Goal: Task Accomplishment & Management: Manage account settings

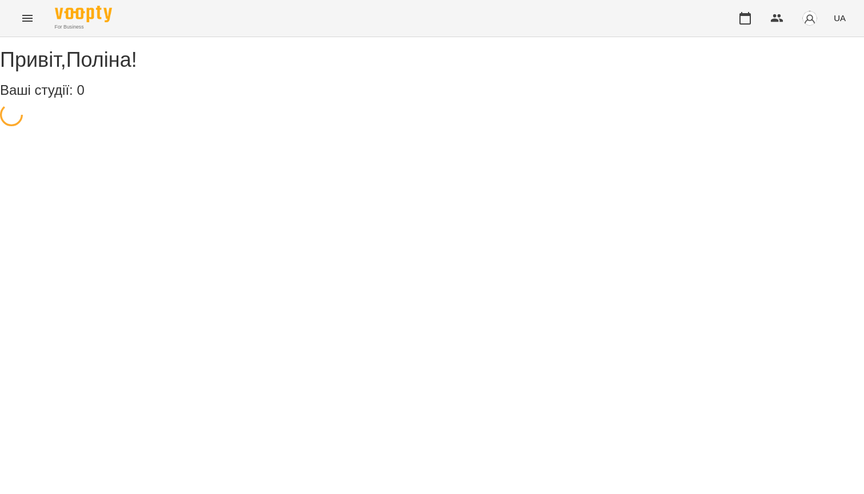
select select "**"
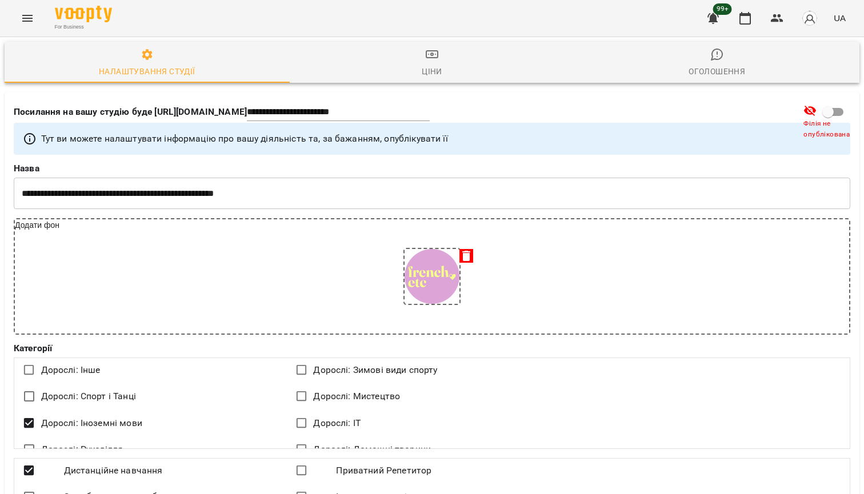
click at [93, 16] on img at bounding box center [83, 14] width 57 height 17
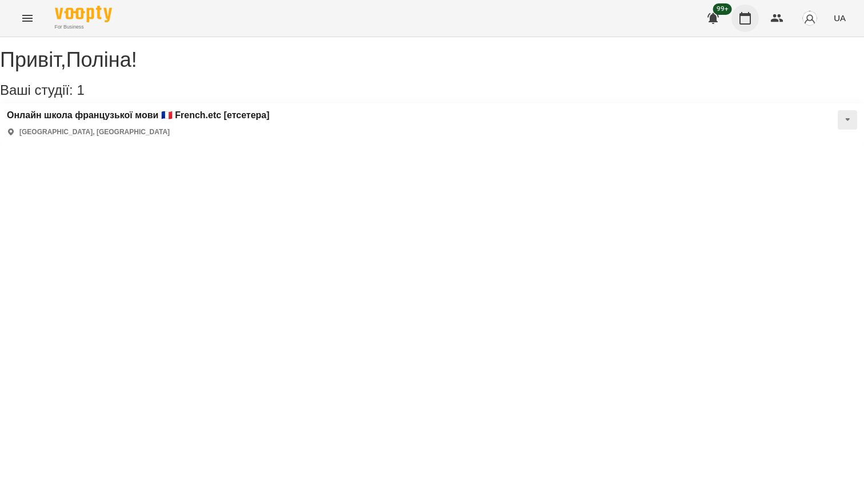
click at [752, 16] on icon "button" at bounding box center [746, 18] width 14 height 14
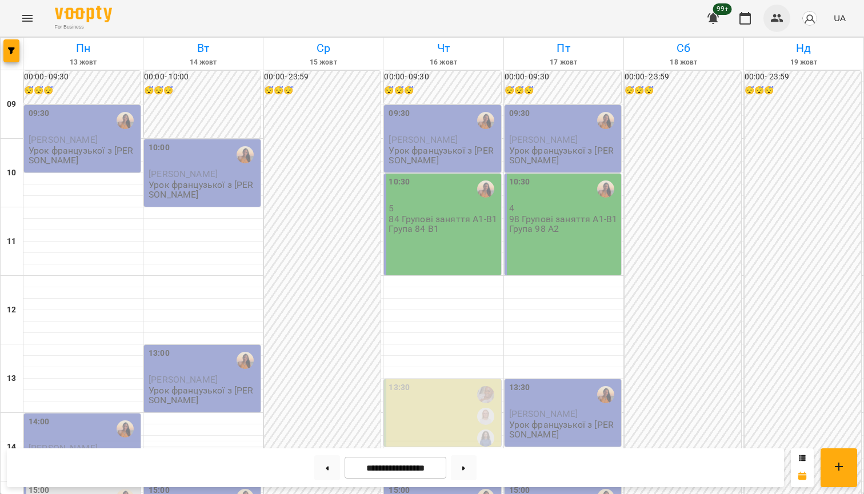
click at [779, 18] on icon "button" at bounding box center [778, 18] width 14 height 14
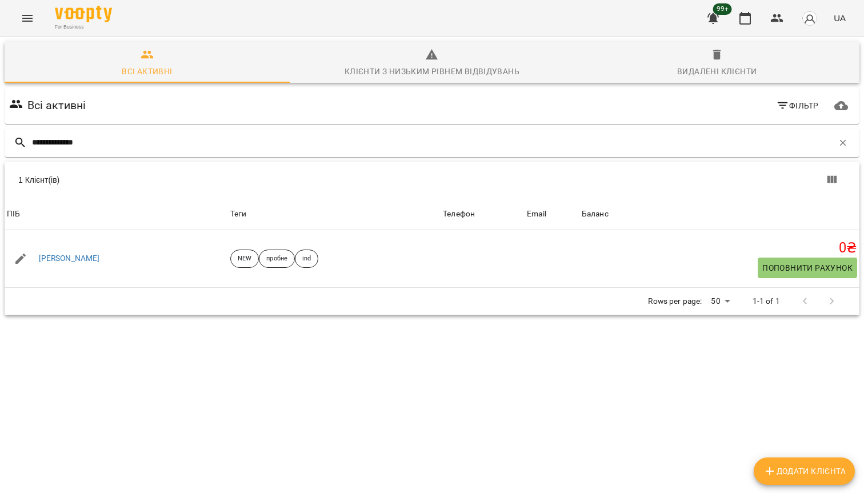
type input "**********"
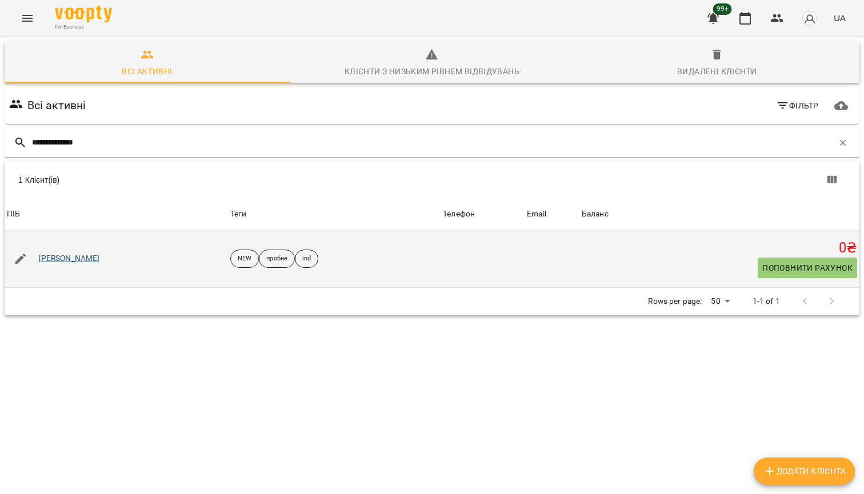
click at [85, 260] on link "Катя Ільницька" at bounding box center [69, 258] width 61 height 11
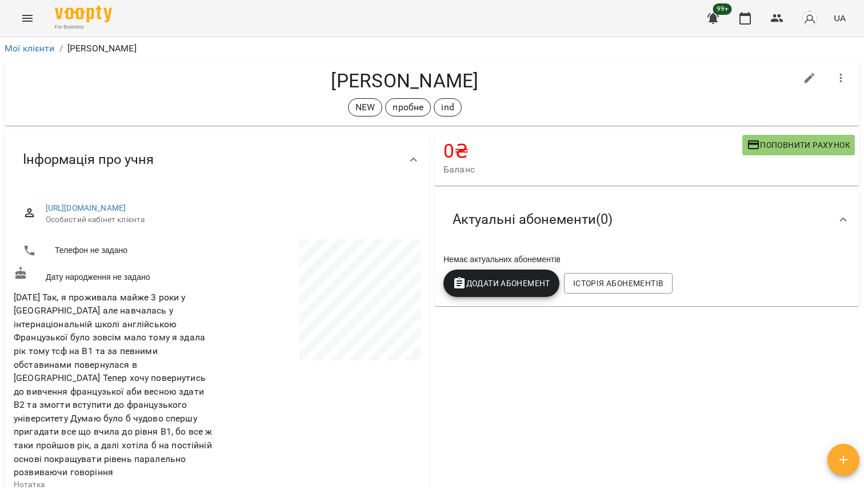
copy h4 "Ільницька"
drag, startPoint x: 484, startPoint y: 81, endPoint x: 382, endPoint y: 82, distance: 101.8
click at [382, 82] on h4 "Катя Ільницька" at bounding box center [405, 80] width 783 height 23
click at [784, 18] on icon "button" at bounding box center [778, 18] width 14 height 14
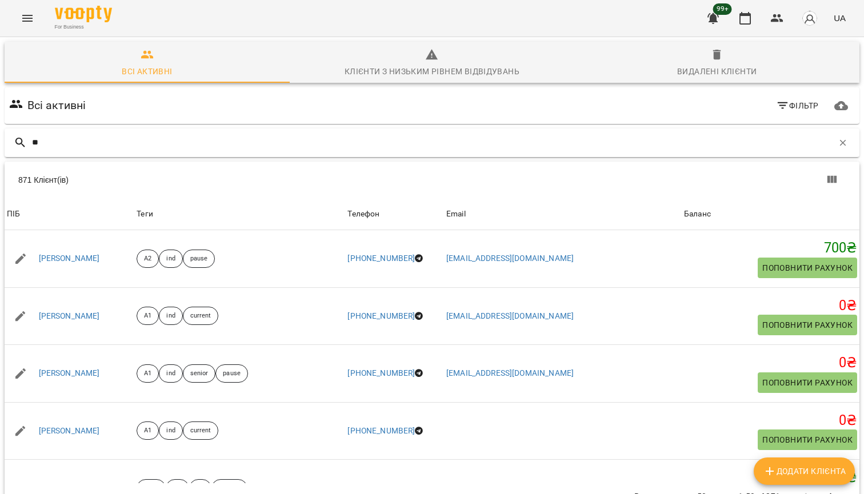
type input "*"
type input "********"
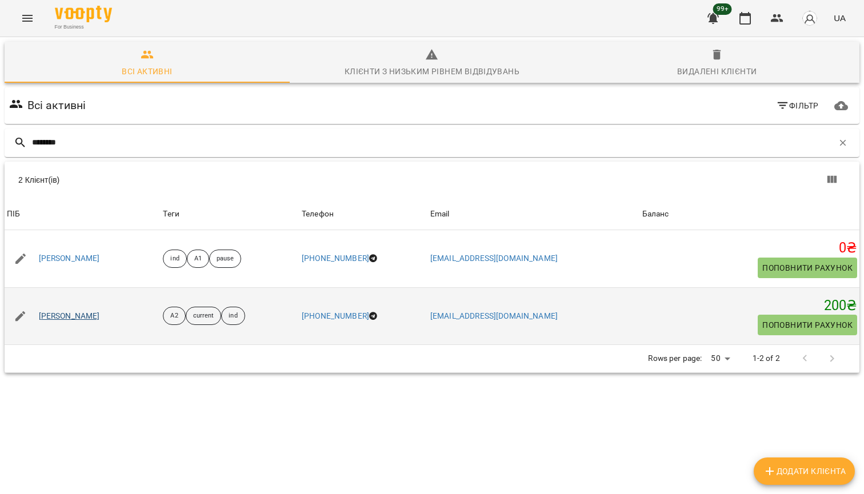
click at [81, 311] on link "[PERSON_NAME]" at bounding box center [69, 316] width 61 height 11
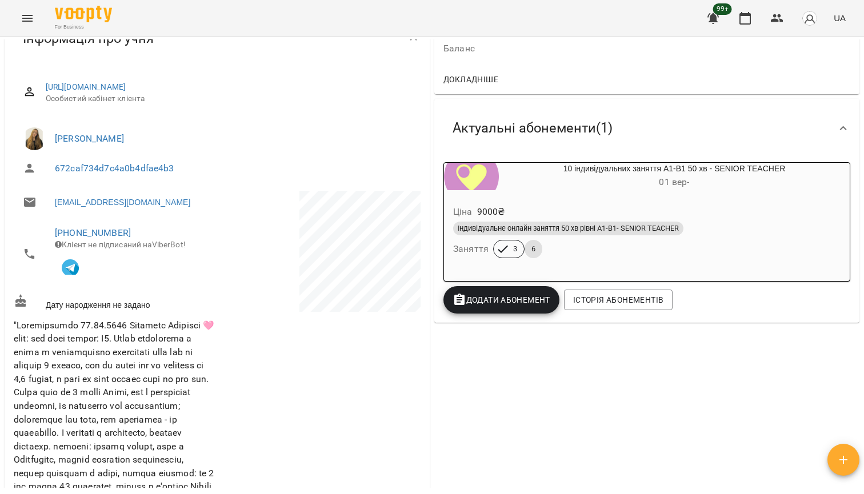
scroll to position [134, 0]
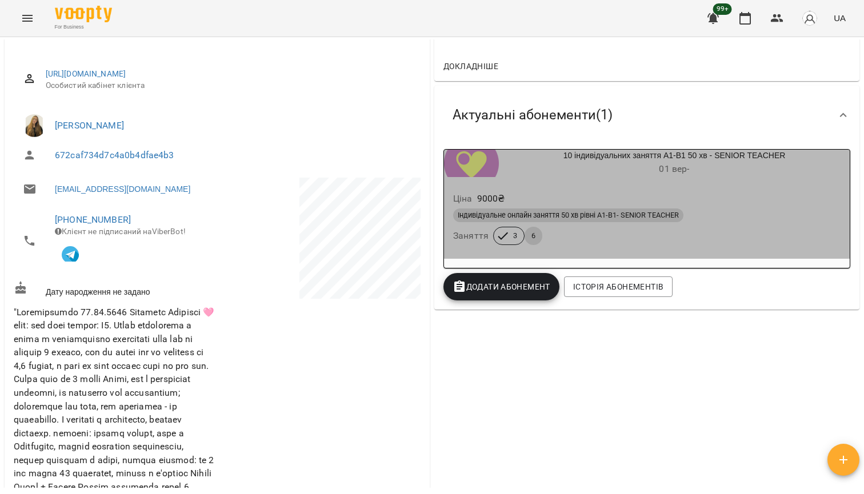
click at [576, 171] on h6 "01 вер -" at bounding box center [674, 169] width 351 height 16
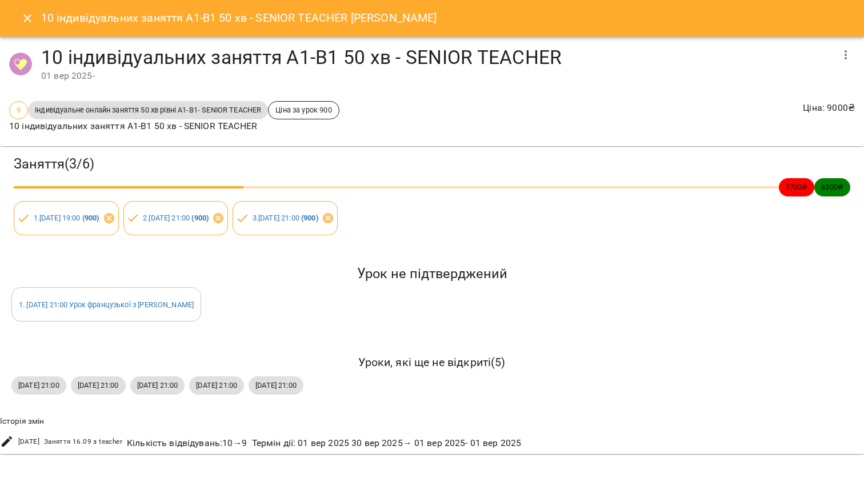
click at [30, 13] on icon "Close" at bounding box center [28, 18] width 14 height 14
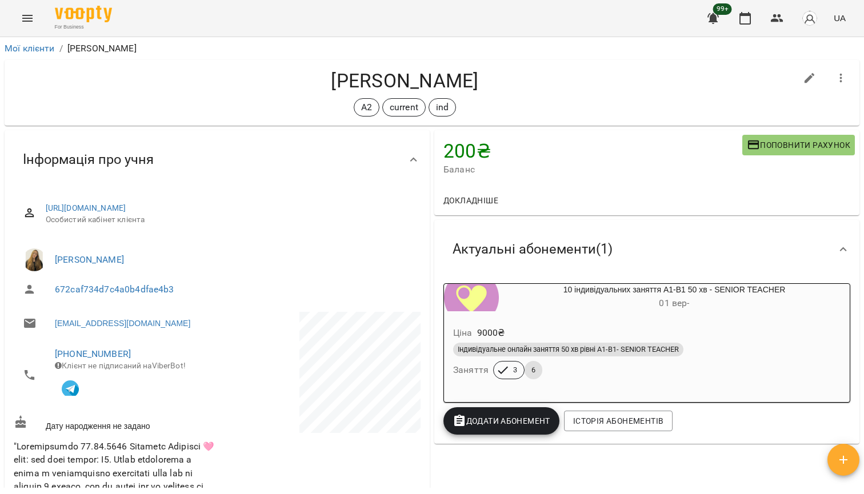
scroll to position [0, 0]
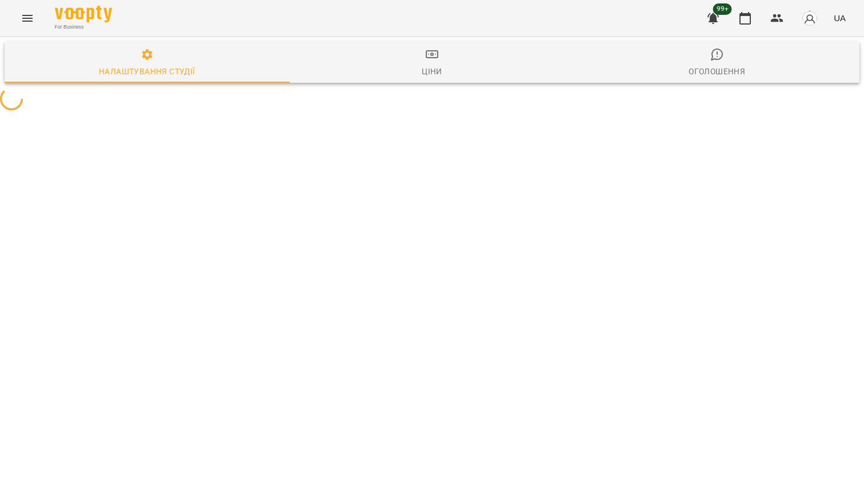
select select "**"
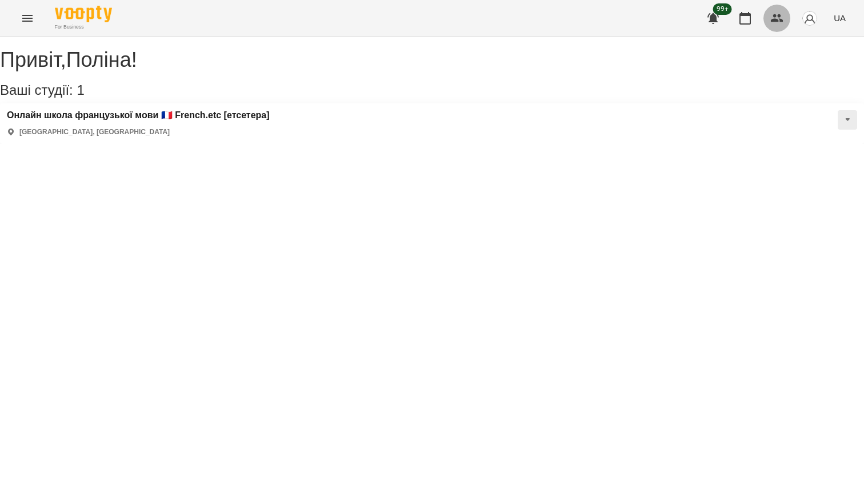
click at [782, 19] on icon "button" at bounding box center [778, 18] width 14 height 14
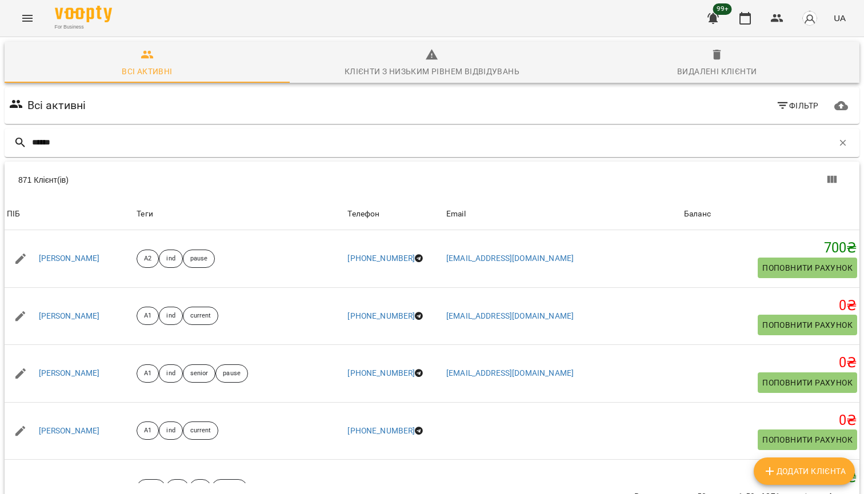
type input "******"
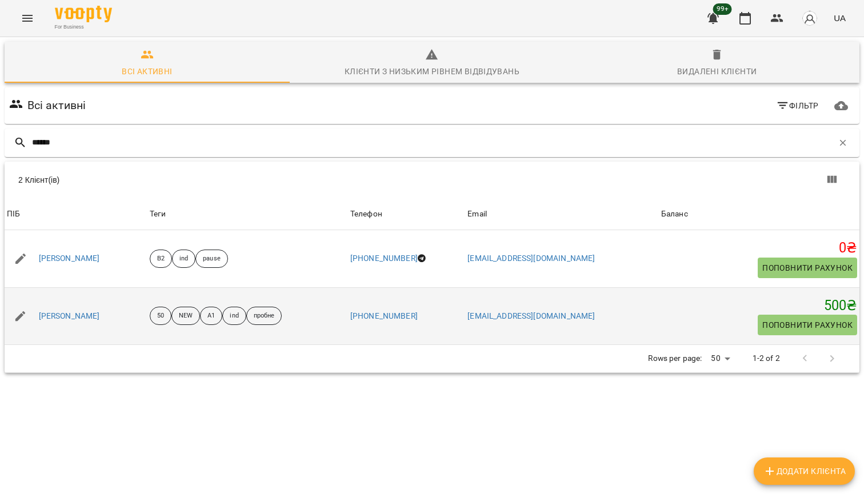
click at [81, 309] on div "Сабіна Воронецька" at bounding box center [70, 317] width 66 height 16
click at [84, 316] on link "Сабіна Воронецька" at bounding box center [69, 316] width 61 height 11
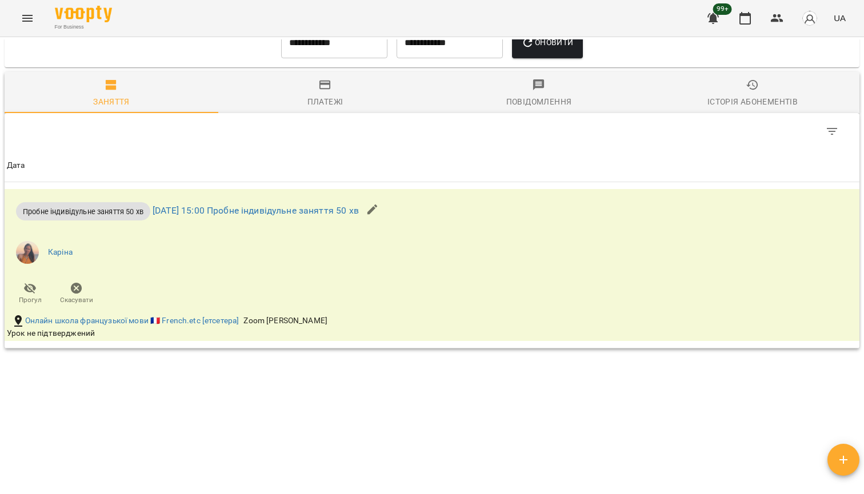
scroll to position [609, 0]
click at [322, 206] on link "пн 13 жовт 2025 15:00 Пробне індивідульне заняття 50 хв" at bounding box center [256, 211] width 206 height 11
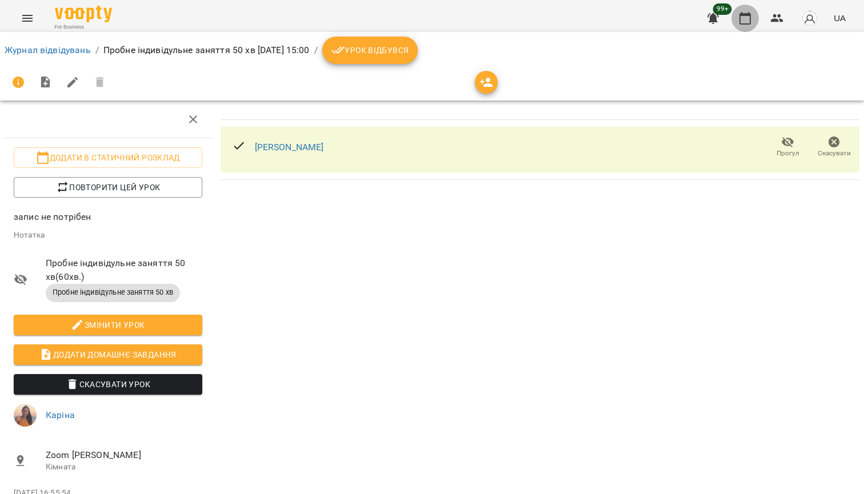
click at [747, 19] on icon "button" at bounding box center [746, 18] width 14 height 14
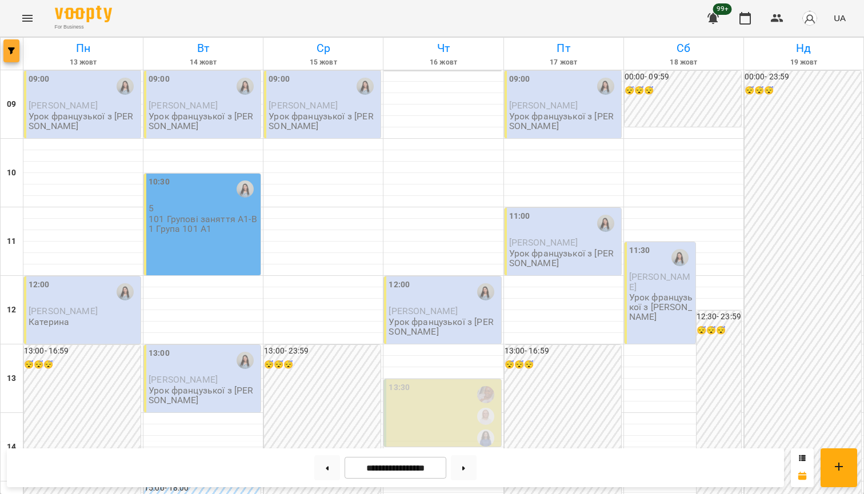
click at [6, 44] on button "button" at bounding box center [11, 50] width 16 height 23
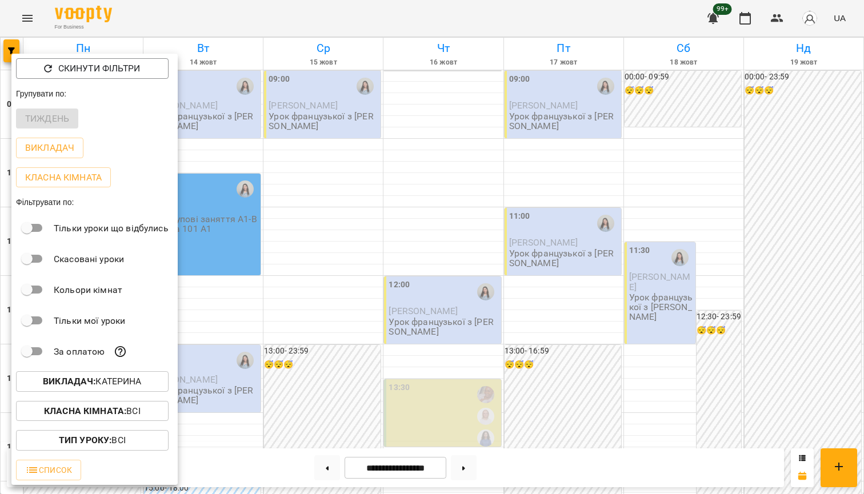
click at [126, 382] on p "Викладач : Катерина" at bounding box center [92, 382] width 99 height 14
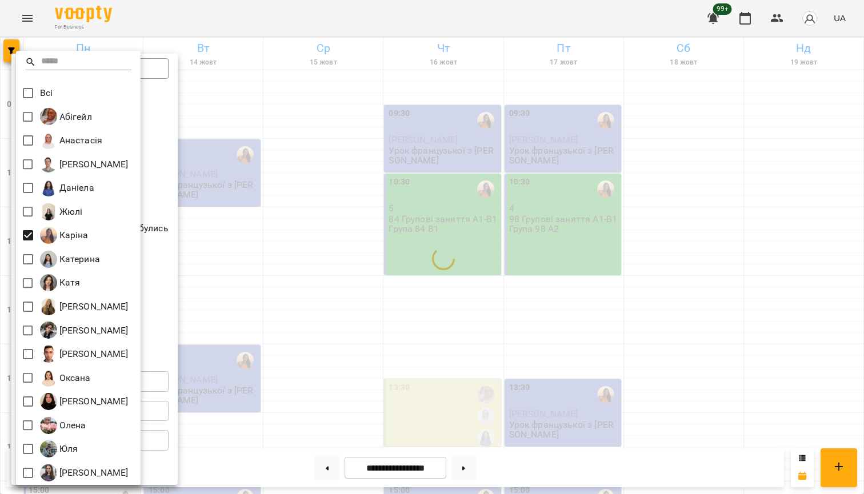
click at [245, 204] on div at bounding box center [432, 247] width 864 height 494
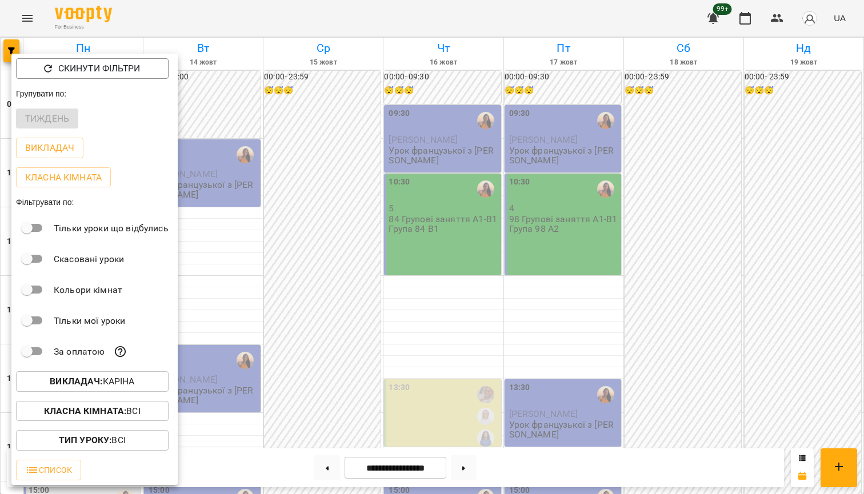
click at [372, 214] on div at bounding box center [432, 247] width 864 height 494
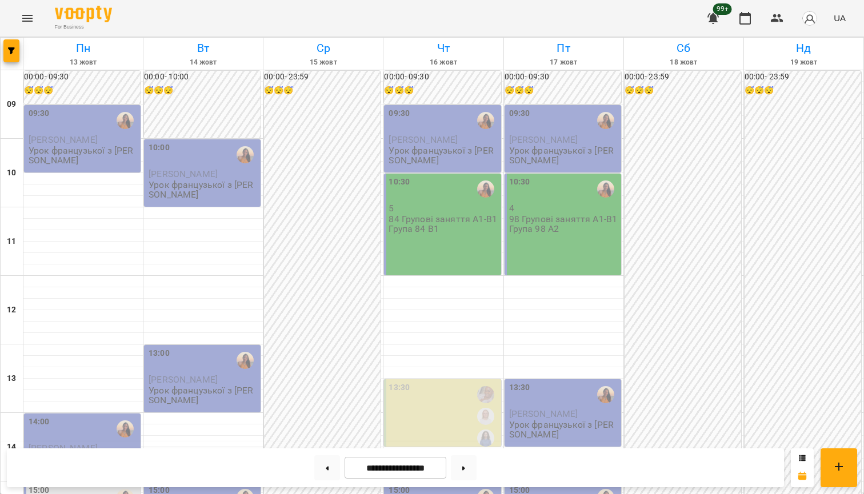
scroll to position [345, 0]
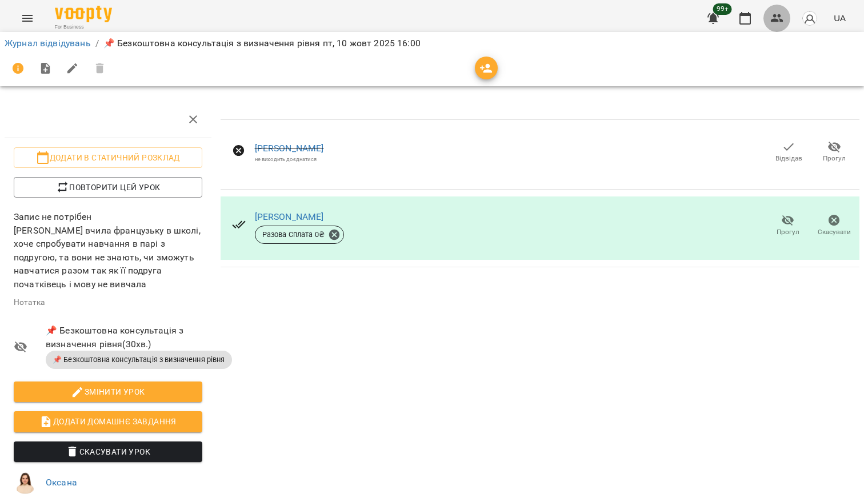
click at [785, 21] on button "button" at bounding box center [777, 18] width 27 height 27
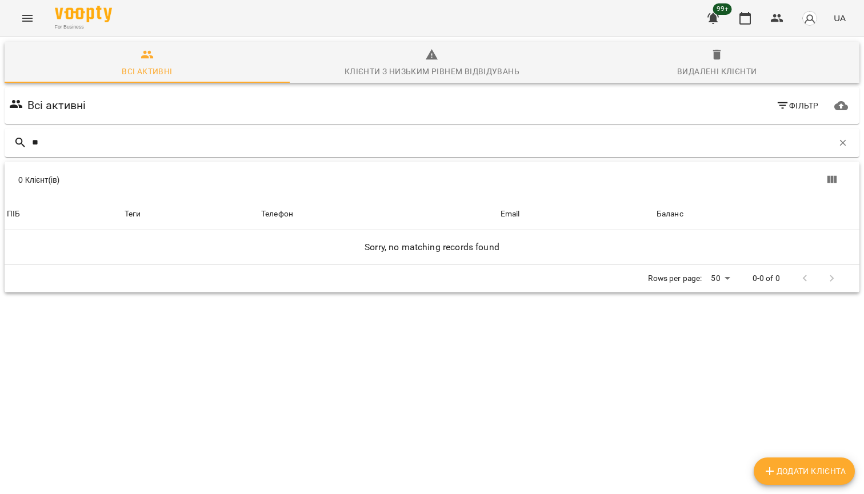
type input "*"
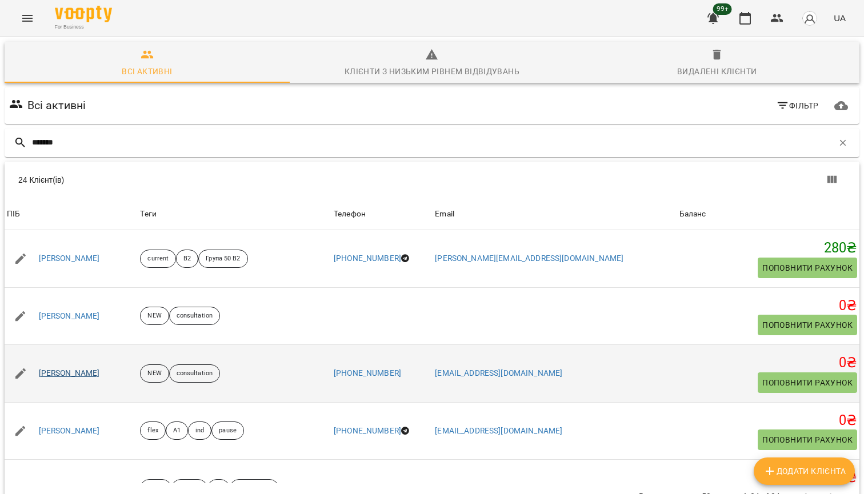
type input "*******"
click at [82, 370] on link "Валерія Біла" at bounding box center [69, 373] width 61 height 11
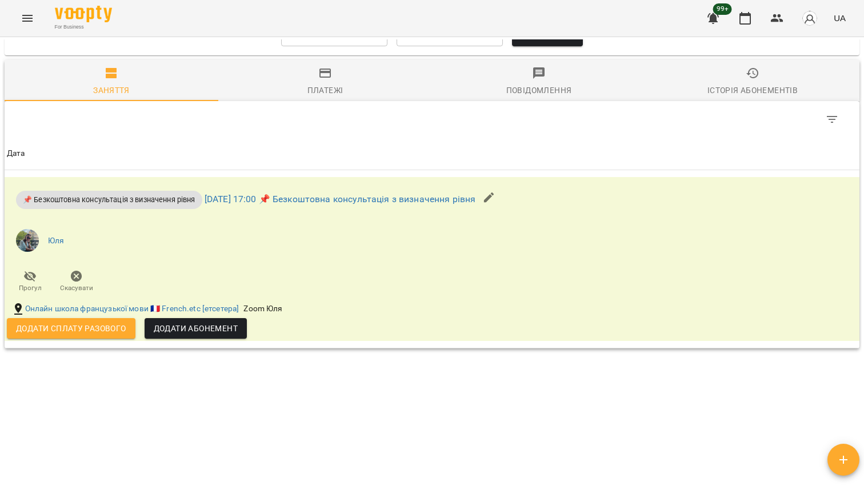
scroll to position [647, 0]
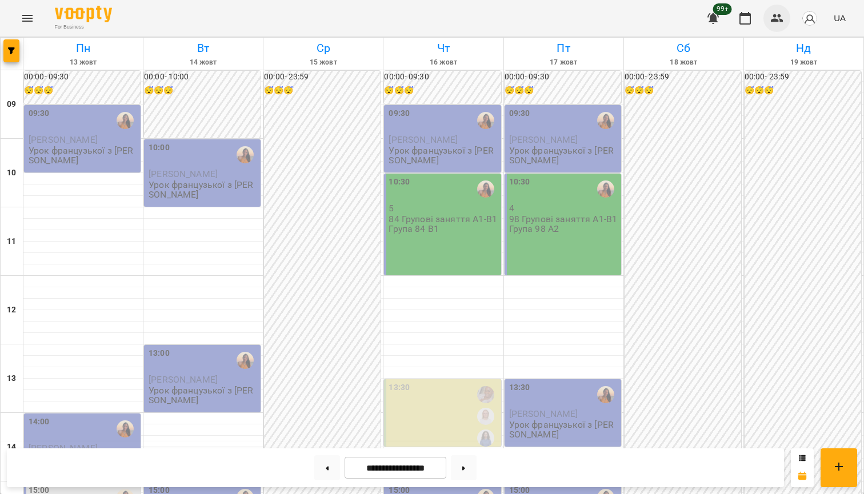
click at [776, 21] on icon "button" at bounding box center [777, 18] width 13 height 8
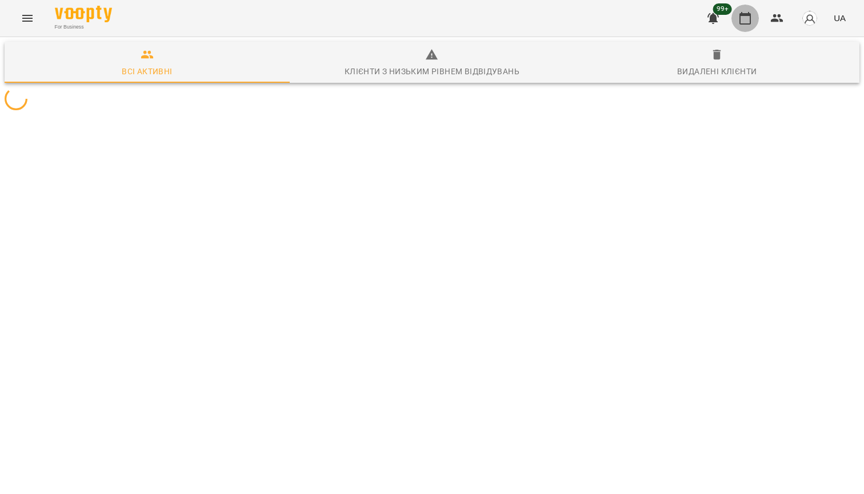
click at [751, 21] on icon "button" at bounding box center [746, 18] width 14 height 14
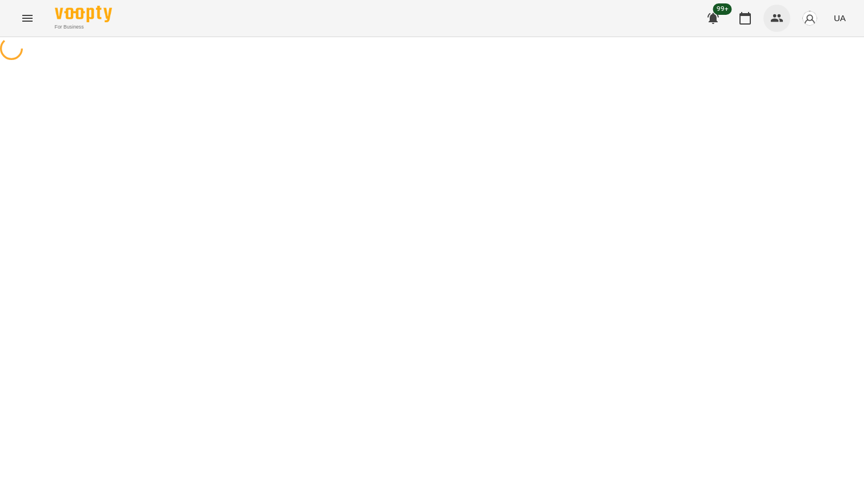
click at [787, 21] on button "button" at bounding box center [777, 18] width 27 height 27
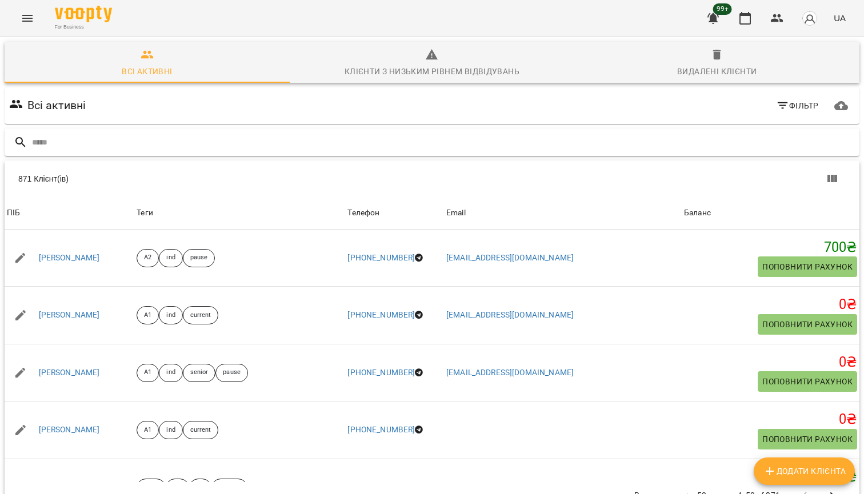
click at [379, 137] on input "text" at bounding box center [443, 142] width 823 height 19
type input "*******"
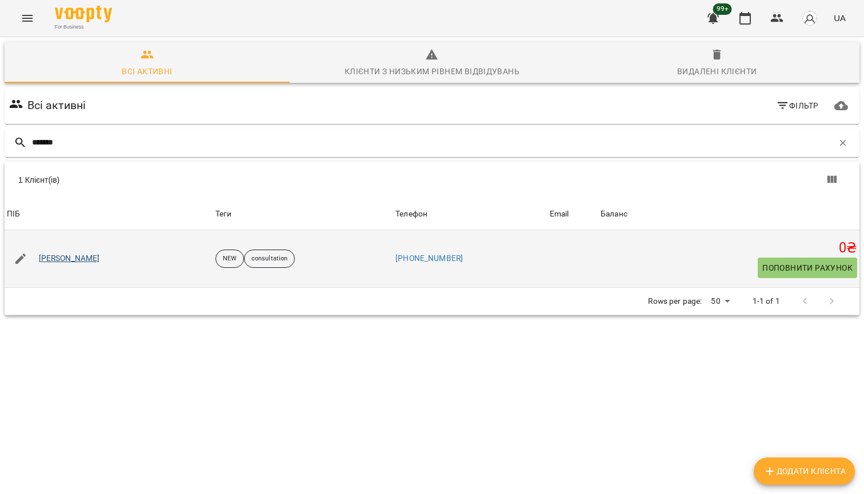
click at [94, 258] on link "Анастасія Зазубек" at bounding box center [69, 258] width 61 height 11
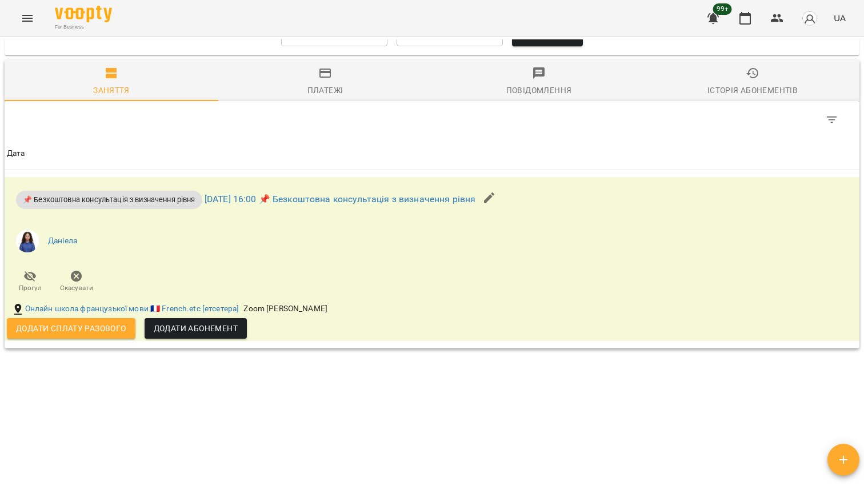
scroll to position [532, 0]
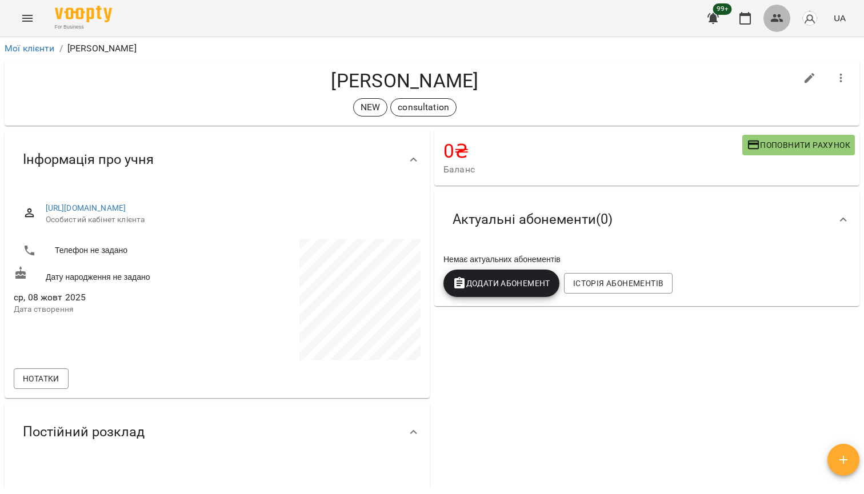
click at [777, 19] on icon "button" at bounding box center [778, 18] width 14 height 14
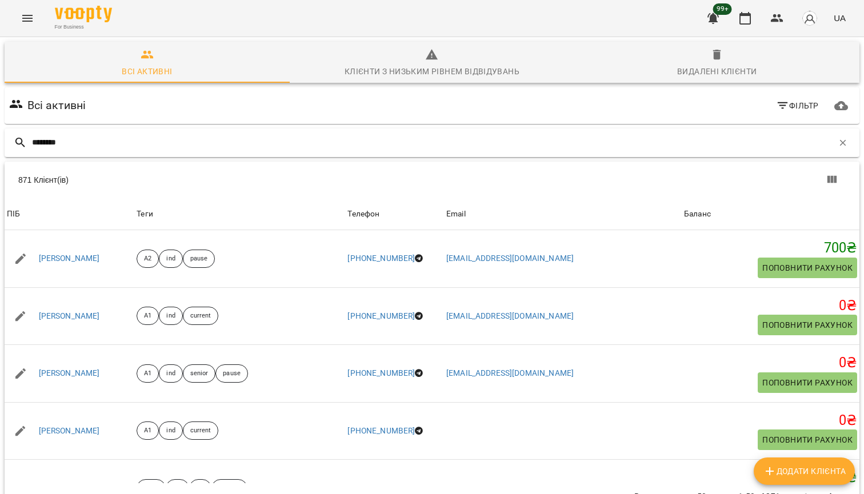
type input "********"
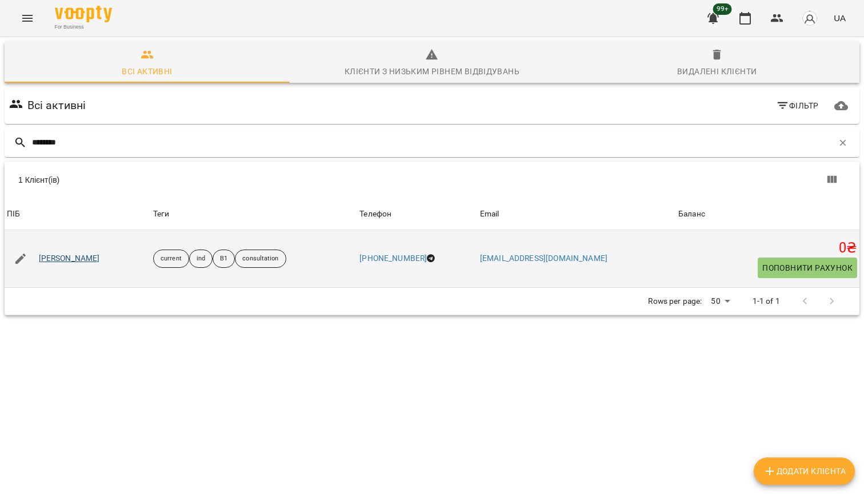
click at [98, 258] on link "Асланова Наталія" at bounding box center [69, 258] width 61 height 11
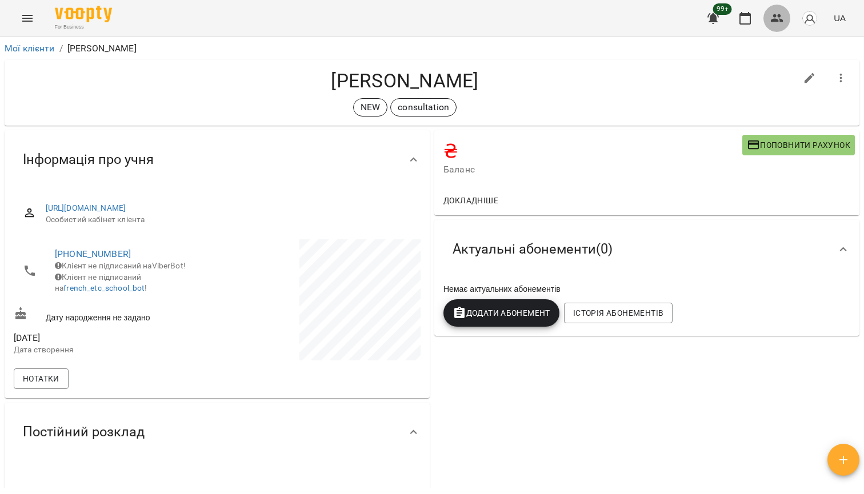
click at [775, 24] on icon "button" at bounding box center [778, 18] width 14 height 14
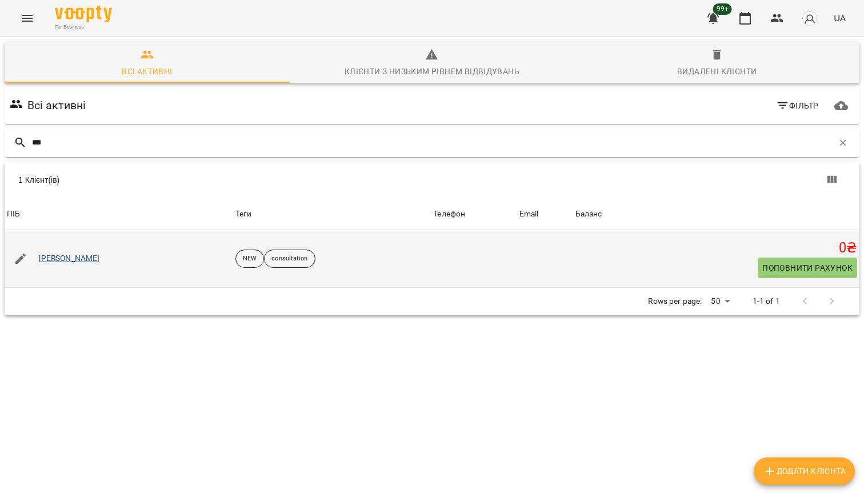
type input "***"
click at [54, 257] on link "Ігор Паук" at bounding box center [69, 258] width 61 height 11
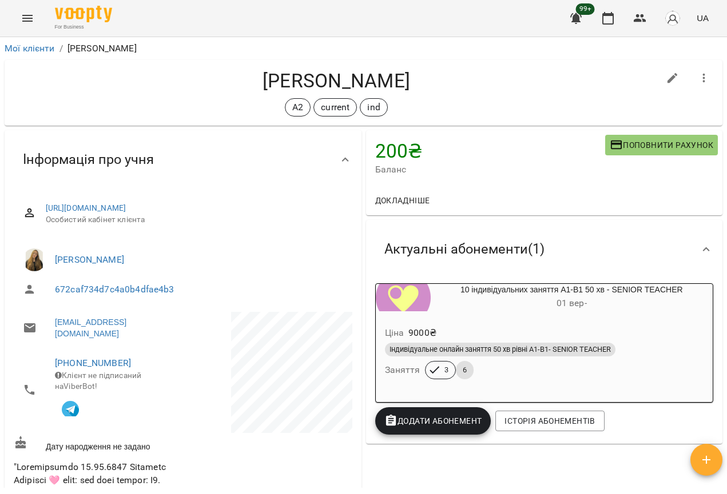
click at [94, 24] on span "For Business" at bounding box center [83, 26] width 57 height 7
click at [99, 10] on img at bounding box center [83, 14] width 57 height 17
